Goal: Task Accomplishment & Management: Use online tool/utility

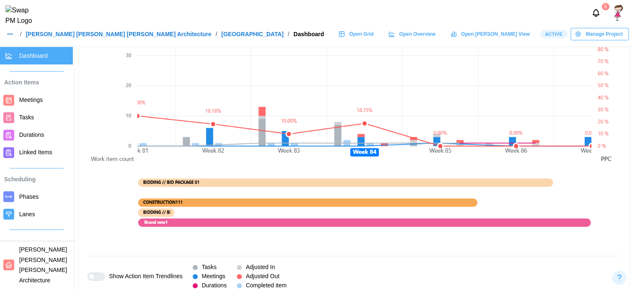
scroll to position [561, 0]
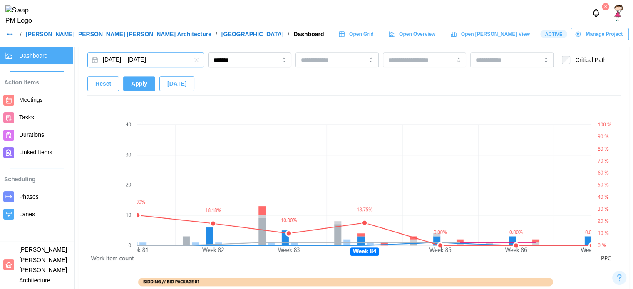
click at [144, 62] on button "[DATE] – [DATE]" at bounding box center [145, 59] width 117 height 15
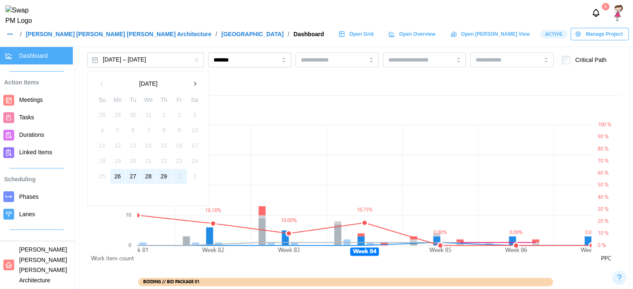
click at [195, 79] on button "button" at bounding box center [194, 83] width 15 height 15
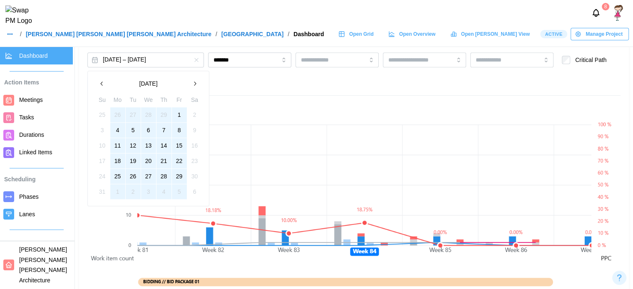
click at [172, 114] on button "1" at bounding box center [179, 114] width 15 height 15
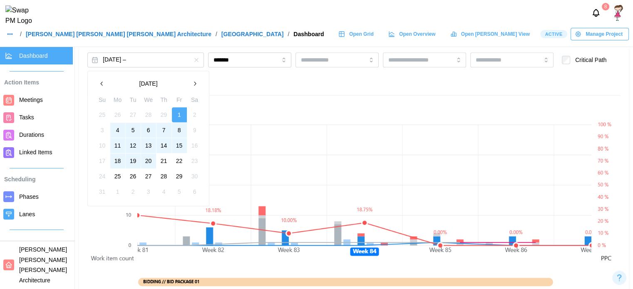
click at [150, 154] on button "20" at bounding box center [148, 161] width 15 height 15
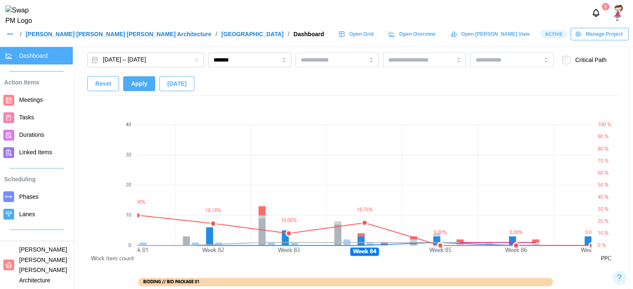
click at [124, 90] on button "Apply" at bounding box center [139, 83] width 32 height 15
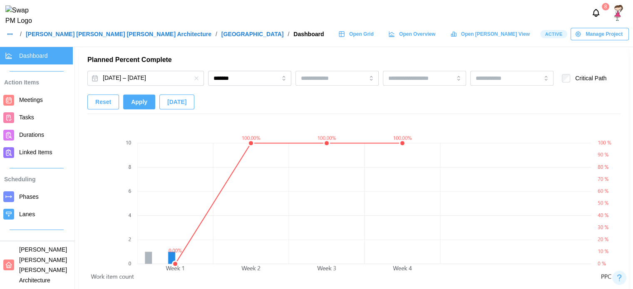
scroll to position [543, 0]
click at [185, 71] on button "[DATE] – [DATE]" at bounding box center [145, 78] width 117 height 15
click at [374, 40] on span "Open Grid" at bounding box center [361, 34] width 25 height 12
click at [152, 82] on button "[DATE] – [DATE]" at bounding box center [145, 78] width 117 height 15
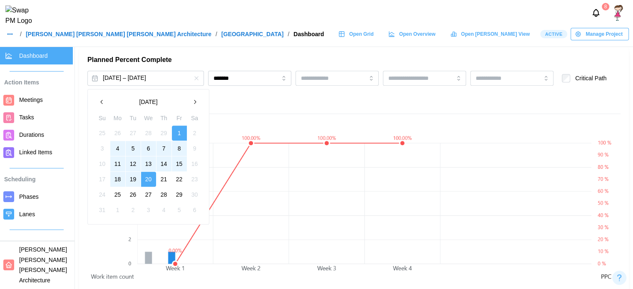
click at [193, 102] on icon "button" at bounding box center [195, 102] width 7 height 7
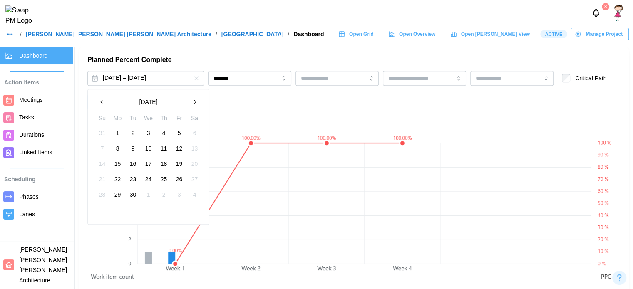
click at [166, 136] on button "4" at bounding box center [164, 133] width 15 height 15
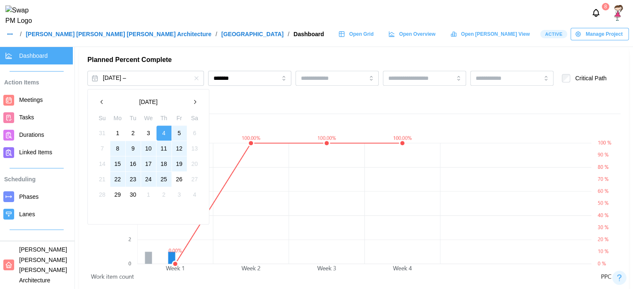
click at [161, 177] on button "25" at bounding box center [164, 179] width 15 height 15
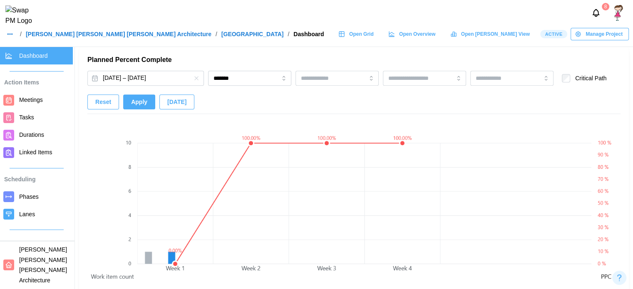
click at [138, 105] on span "Apply" at bounding box center [139, 102] width 16 height 14
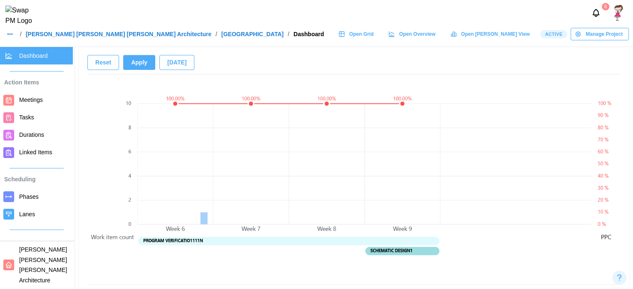
scroll to position [570, 0]
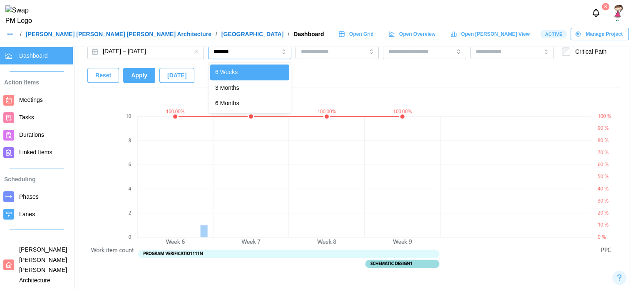
click at [225, 52] on input "*******" at bounding box center [249, 51] width 83 height 15
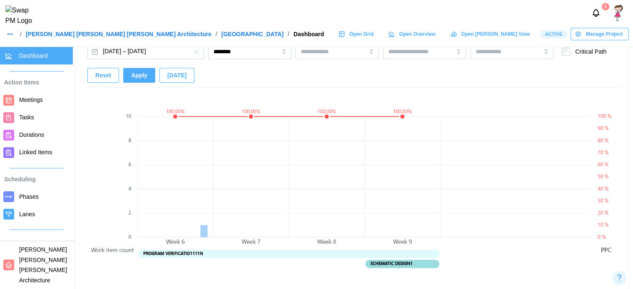
drag, startPoint x: 175, startPoint y: 62, endPoint x: 163, endPoint y: 49, distance: 17.1
click at [163, 49] on div "[DATE] – [DATE] ******** Critical Path Reset Apply [DATE]" at bounding box center [354, 65] width 534 height 43
click at [163, 49] on button "[DATE] – [DATE]" at bounding box center [145, 51] width 117 height 15
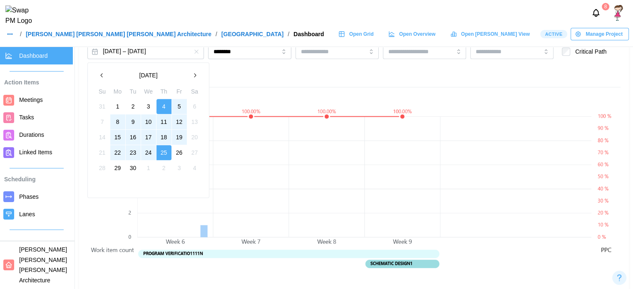
click at [195, 76] on icon "button" at bounding box center [195, 75] width 7 height 7
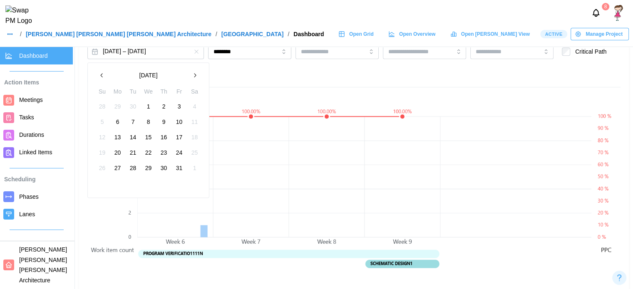
click at [152, 108] on button "1" at bounding box center [148, 106] width 15 height 15
click at [191, 76] on button "button" at bounding box center [194, 75] width 15 height 15
click at [196, 72] on icon "button" at bounding box center [195, 75] width 7 height 7
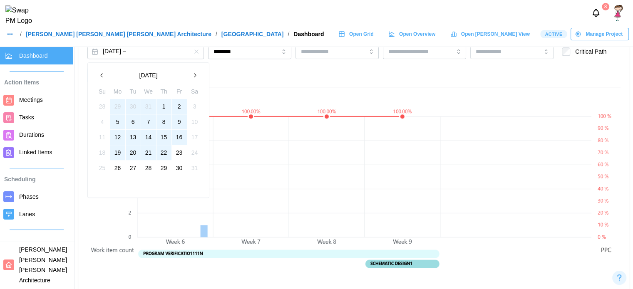
click at [163, 158] on button "22" at bounding box center [164, 152] width 15 height 15
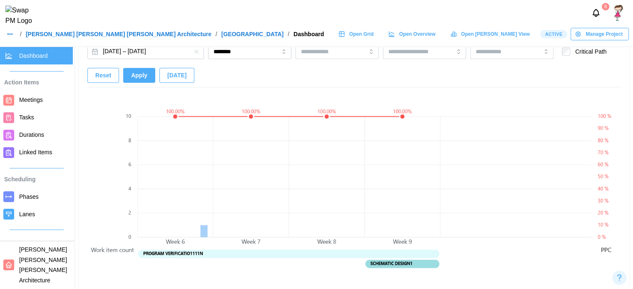
click at [242, 71] on div "[DATE] – [DATE] ******** Critical Path Reset Apply [DATE]" at bounding box center [354, 65] width 534 height 43
click at [132, 81] on span "Apply" at bounding box center [139, 75] width 16 height 14
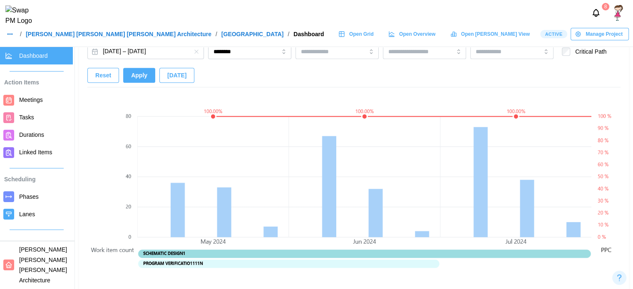
click at [194, 51] on icon "button" at bounding box center [196, 51] width 7 height 7
click at [168, 70] on span "[DATE]" at bounding box center [176, 75] width 19 height 14
click at [171, 71] on span "[DATE]" at bounding box center [176, 75] width 19 height 14
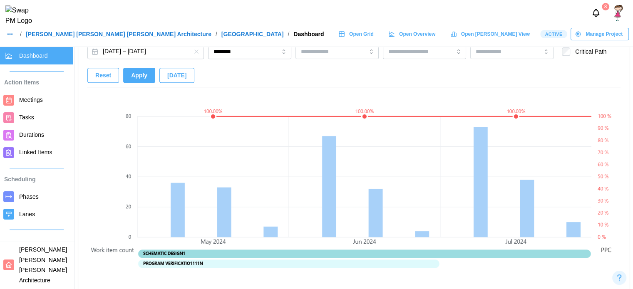
click at [171, 71] on span "[DATE]" at bounding box center [176, 75] width 19 height 14
click at [201, 50] on button "button" at bounding box center [196, 51] width 9 height 9
click at [197, 52] on icon "button" at bounding box center [196, 51] width 7 height 7
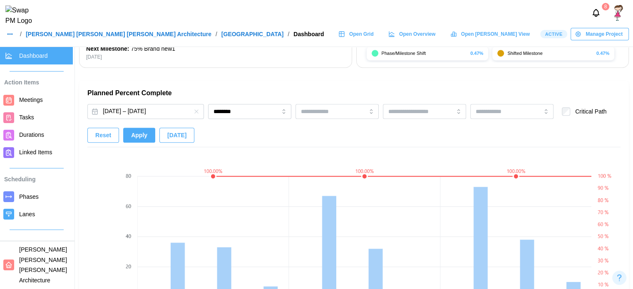
scroll to position [511, 0]
click at [193, 112] on icon "button" at bounding box center [196, 110] width 7 height 7
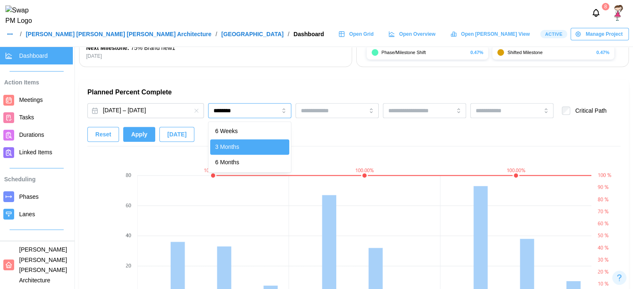
click at [229, 111] on input "********" at bounding box center [249, 110] width 83 height 15
drag, startPoint x: 144, startPoint y: 143, endPoint x: 143, endPoint y: 139, distance: 4.6
click at [143, 139] on div "[DATE] – [DATE] ******** Critical Path Reset Apply [DATE]" at bounding box center [354, 124] width 534 height 43
click at [143, 139] on span "Apply" at bounding box center [139, 134] width 16 height 14
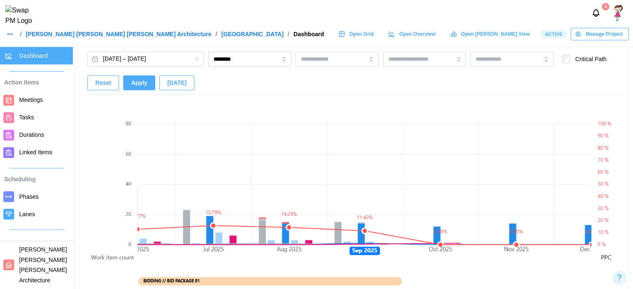
scroll to position [561, 0]
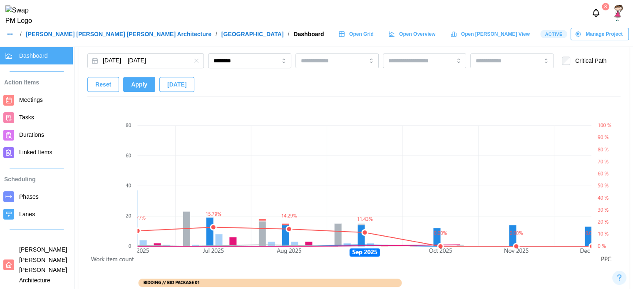
drag, startPoint x: 147, startPoint y: 92, endPoint x: 173, endPoint y: 87, distance: 26.7
click at [173, 87] on div "[DATE] – [DATE] ******** Critical Path Reset Apply [DATE]" at bounding box center [354, 74] width 534 height 43
click at [173, 87] on span "[DATE]" at bounding box center [176, 84] width 19 height 14
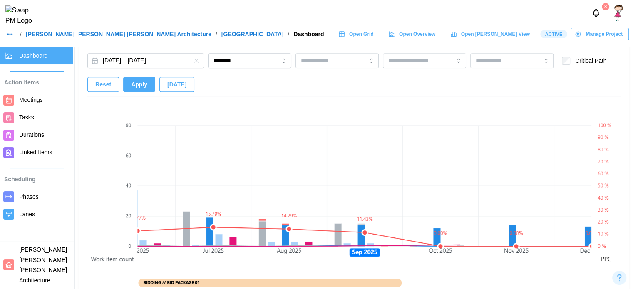
click at [173, 87] on span "[DATE]" at bounding box center [176, 84] width 19 height 14
drag, startPoint x: 173, startPoint y: 87, endPoint x: 242, endPoint y: 53, distance: 76.9
click at [242, 53] on div "[DATE] – [DATE] ******** Critical Path Reset Apply [DATE]" at bounding box center [354, 74] width 534 height 43
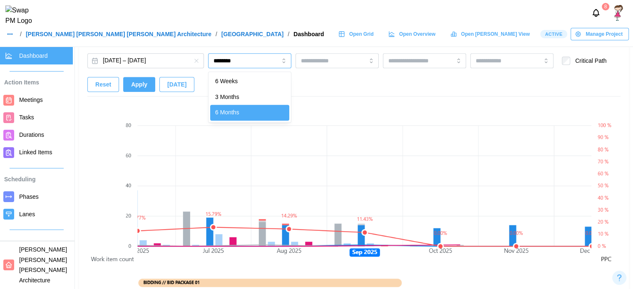
click at [242, 53] on input "********" at bounding box center [249, 60] width 83 height 15
type input "*******"
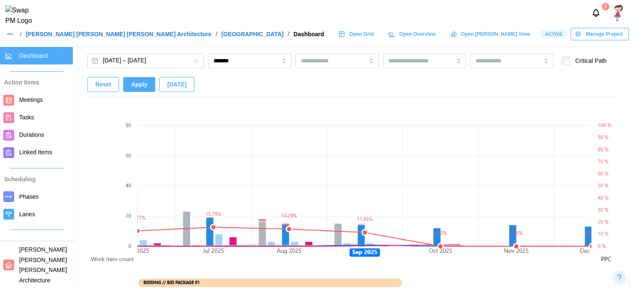
click at [188, 84] on button "[DATE]" at bounding box center [177, 84] width 35 height 15
click at [170, 85] on span "[DATE]" at bounding box center [176, 84] width 19 height 14
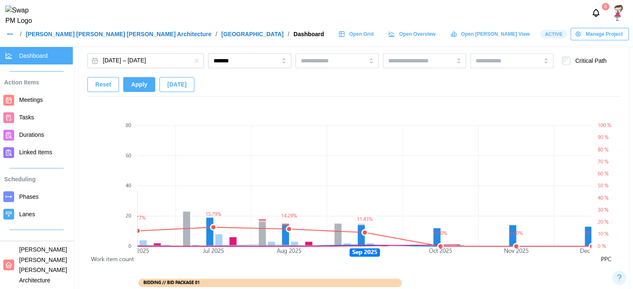
click at [170, 85] on span "[DATE]" at bounding box center [176, 84] width 19 height 14
click at [196, 60] on icon "button" at bounding box center [196, 60] width 7 height 7
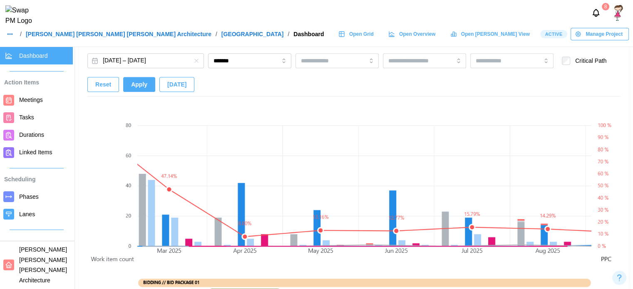
scroll to position [0, 0]
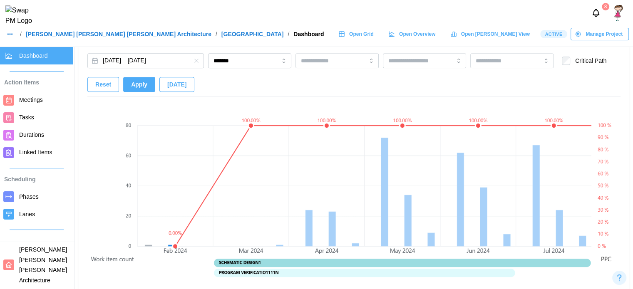
click at [170, 84] on span "[DATE]" at bounding box center [176, 84] width 19 height 14
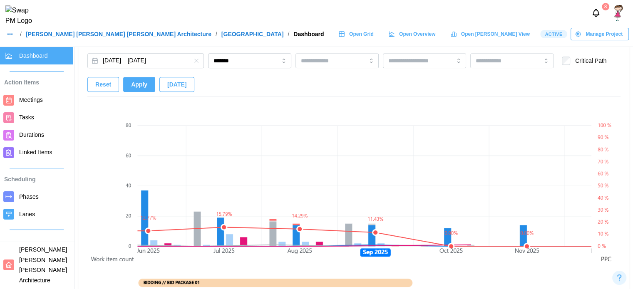
scroll to position [0, 1249]
click at [170, 84] on span "[DATE]" at bounding box center [176, 84] width 19 height 14
